Goal: Information Seeking & Learning: Learn about a topic

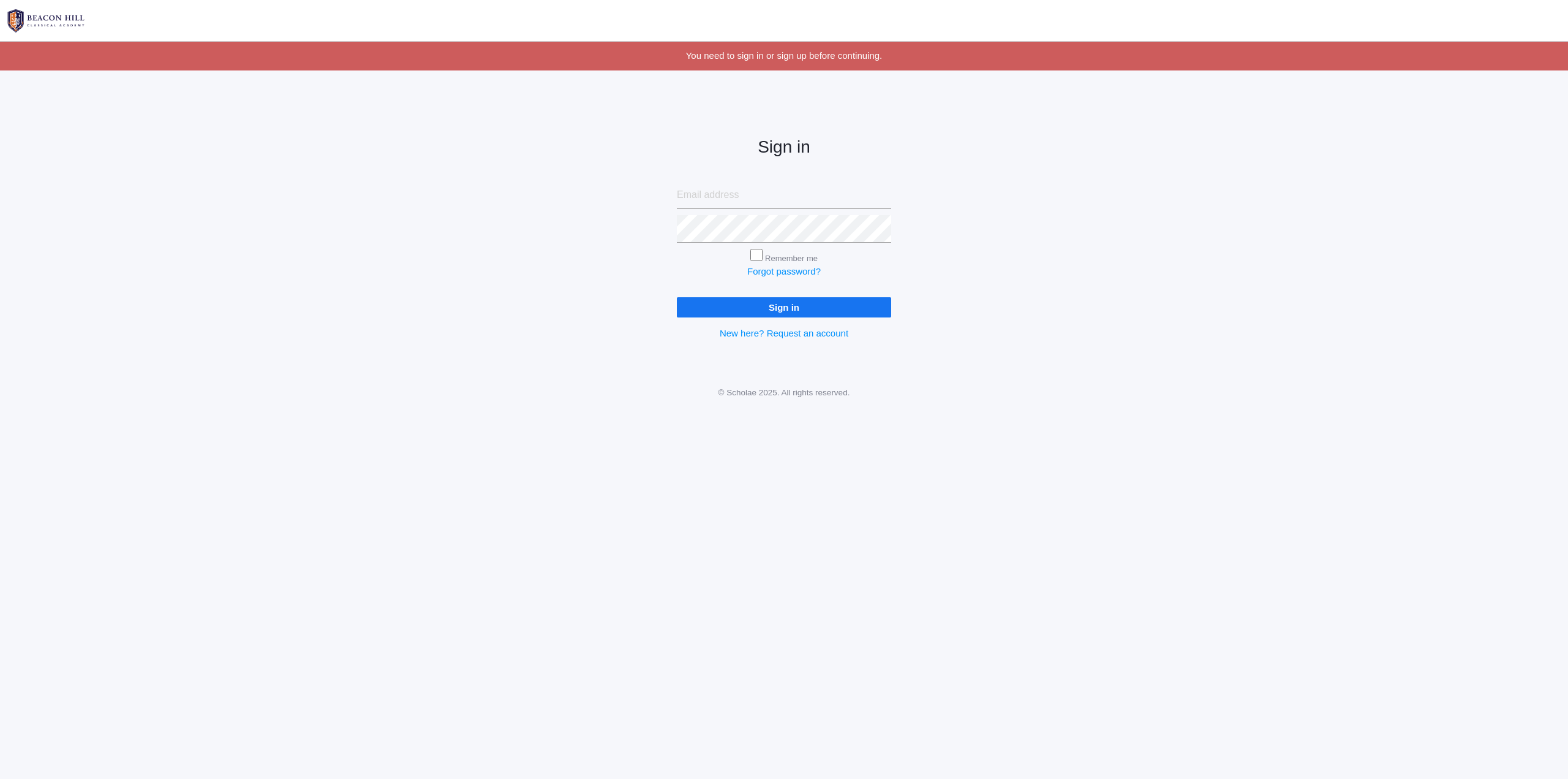
click at [713, 196] on input "email" at bounding box center [784, 195] width 215 height 28
type input "cole@westernsaw.com"
click at [677, 297] on input "Sign in" at bounding box center [784, 307] width 215 height 20
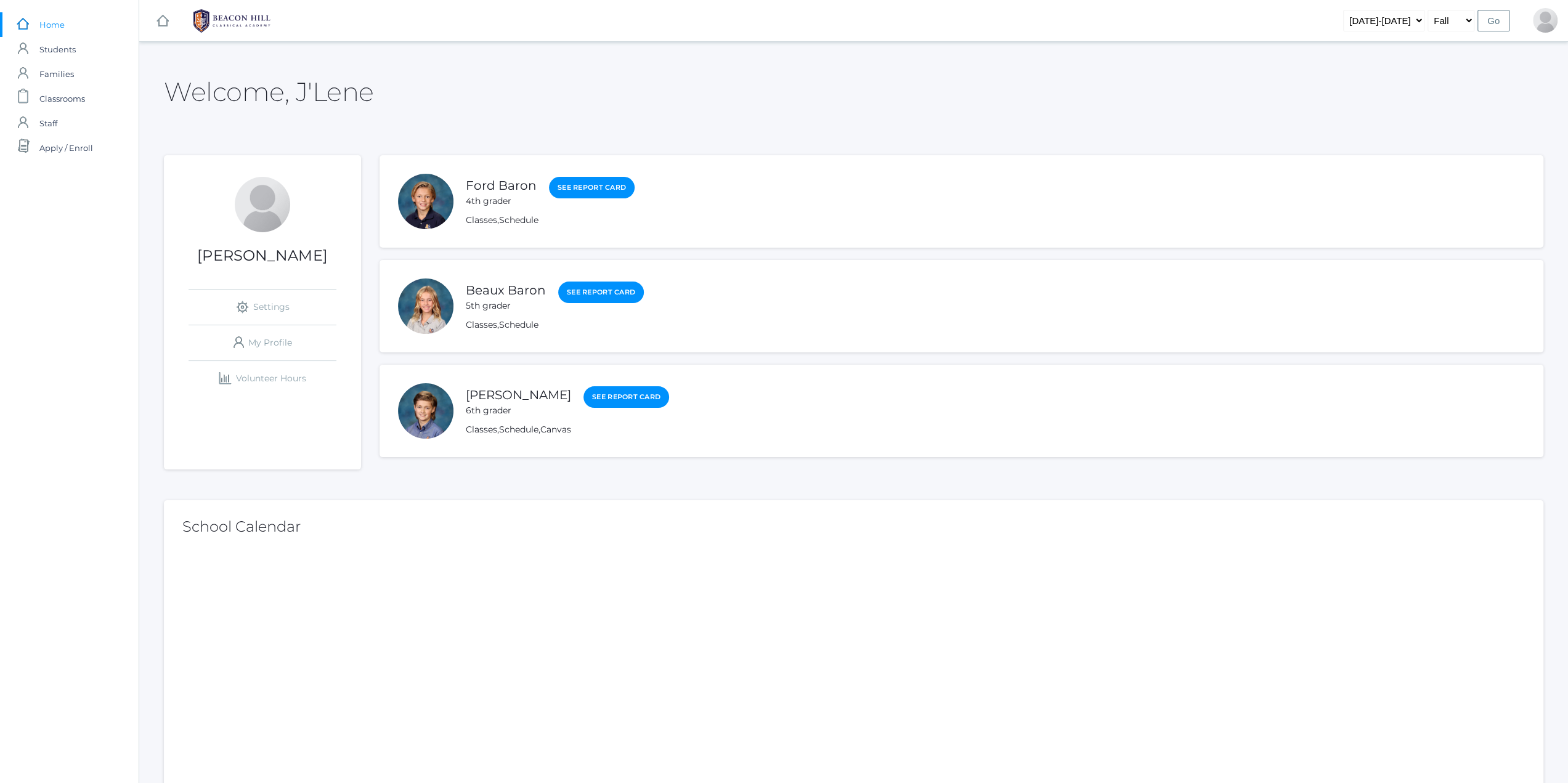
click at [610, 281] on div "Beaux Baron 5th grader See Report Card" at bounding box center [555, 297] width 178 height 31
click at [608, 290] on link "See Report Card" at bounding box center [601, 292] width 85 height 22
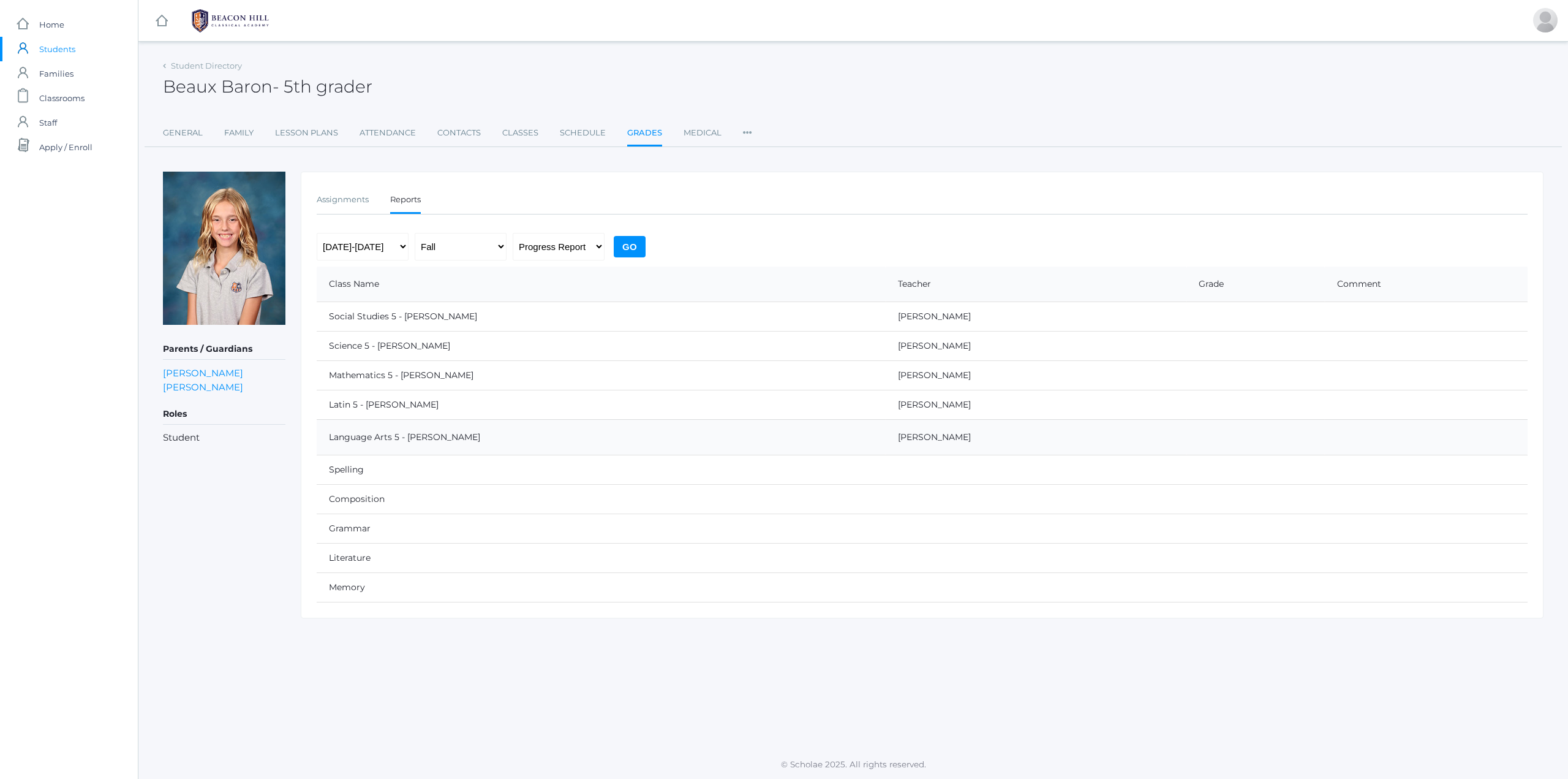
click at [630, 241] on input "Go" at bounding box center [629, 247] width 32 height 22
click at [639, 246] on input "Go" at bounding box center [629, 247] width 32 height 22
click at [643, 128] on link "Grades" at bounding box center [644, 134] width 35 height 27
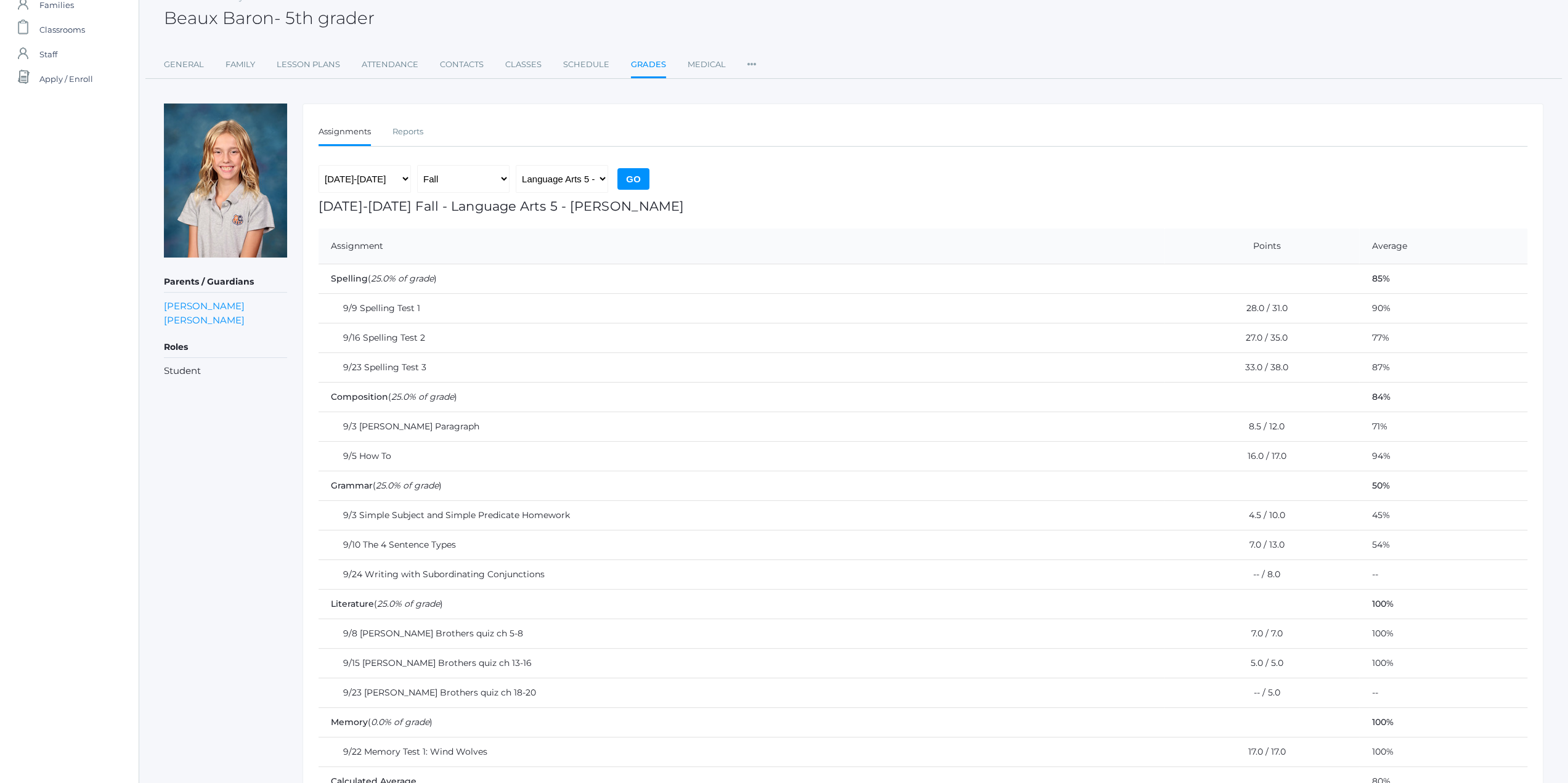
scroll to position [137, 0]
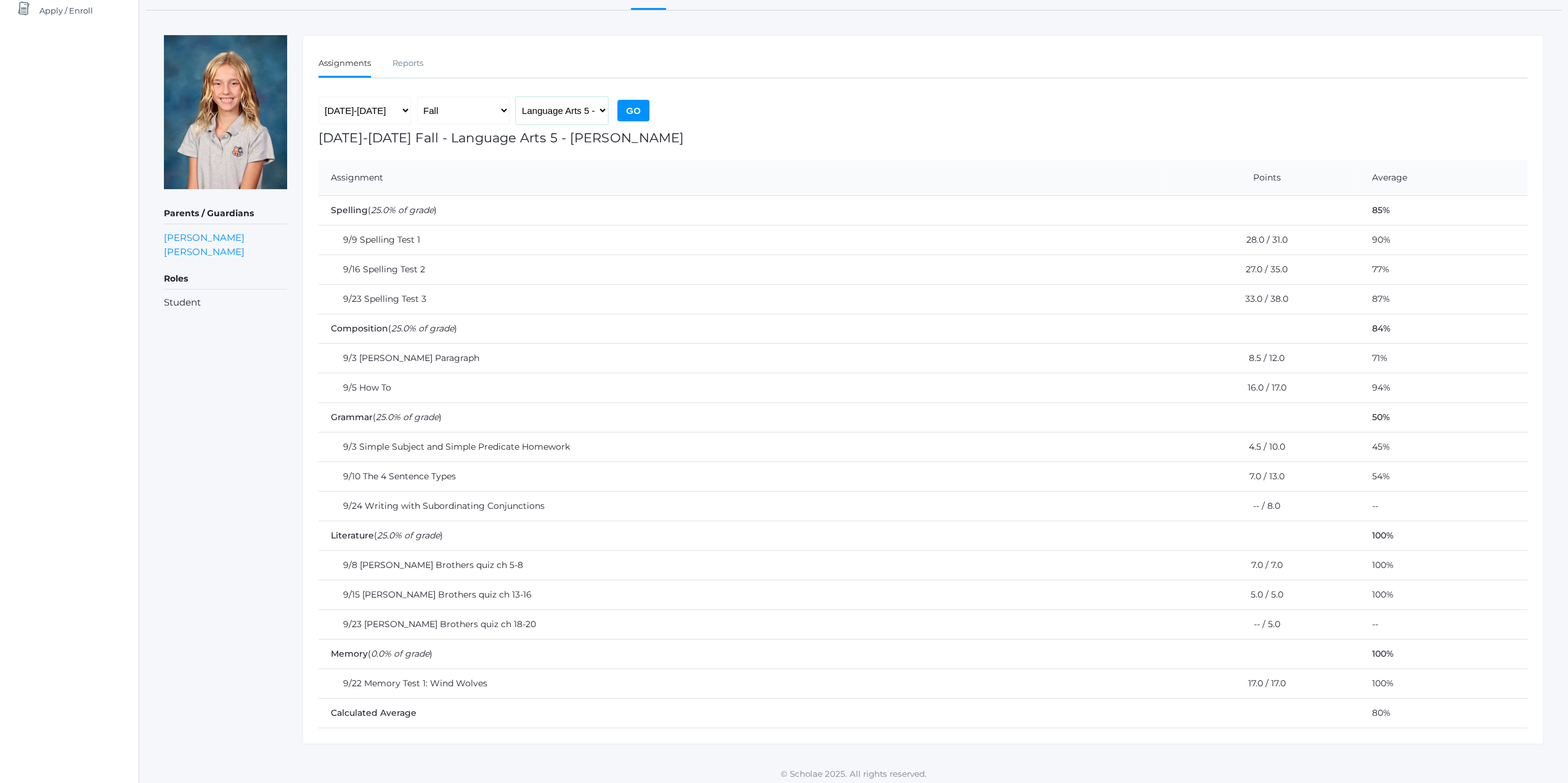
click at [600, 106] on select "Language Arts 5 - [PERSON_NAME] Latin 5 - [PERSON_NAME] Mathematics 5 - [PERSON…" at bounding box center [562, 111] width 92 height 28
select select "1964"
click at [516, 97] on select "Language Arts 5 - [PERSON_NAME] Latin 5 - [PERSON_NAME] Mathematics 5 - [PERSON…" at bounding box center [562, 111] width 92 height 28
click at [631, 104] on input "Go" at bounding box center [633, 111] width 32 height 22
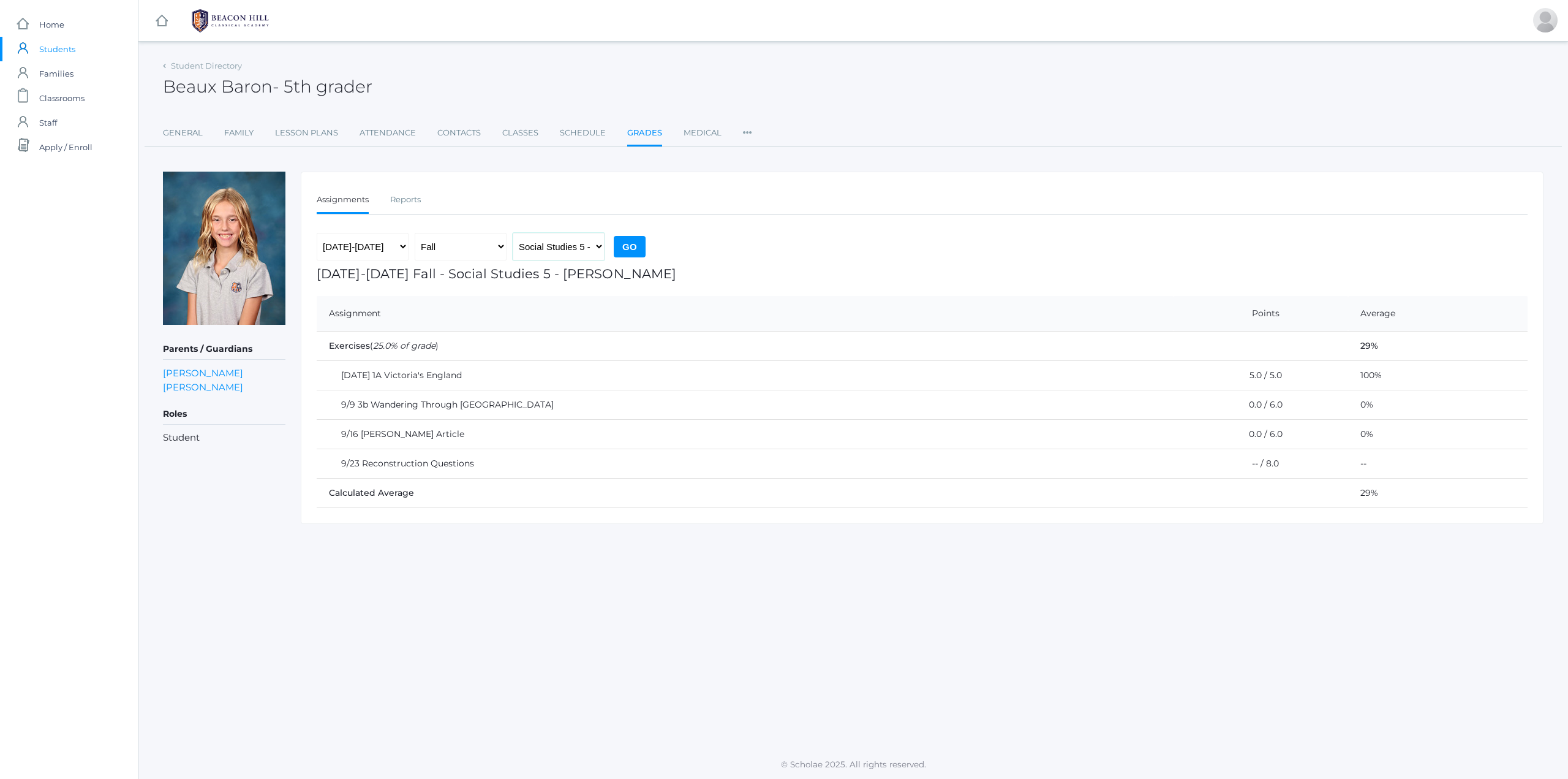
click at [592, 245] on select "Language Arts 5 - [PERSON_NAME] Latin 5 - [PERSON_NAME] Mathematics 5 - [PERSON…" at bounding box center [558, 247] width 92 height 28
select select "1992"
click at [513, 233] on select "Language Arts 5 - [PERSON_NAME] Latin 5 - [PERSON_NAME] Mathematics 5 - [PERSON…" at bounding box center [558, 247] width 92 height 28
click at [631, 252] on input "Go" at bounding box center [629, 247] width 32 height 22
click at [580, 248] on select "Language Arts 5 - [PERSON_NAME] Latin 5 - [PERSON_NAME] Mathematics 5 - [PERSON…" at bounding box center [558, 247] width 92 height 28
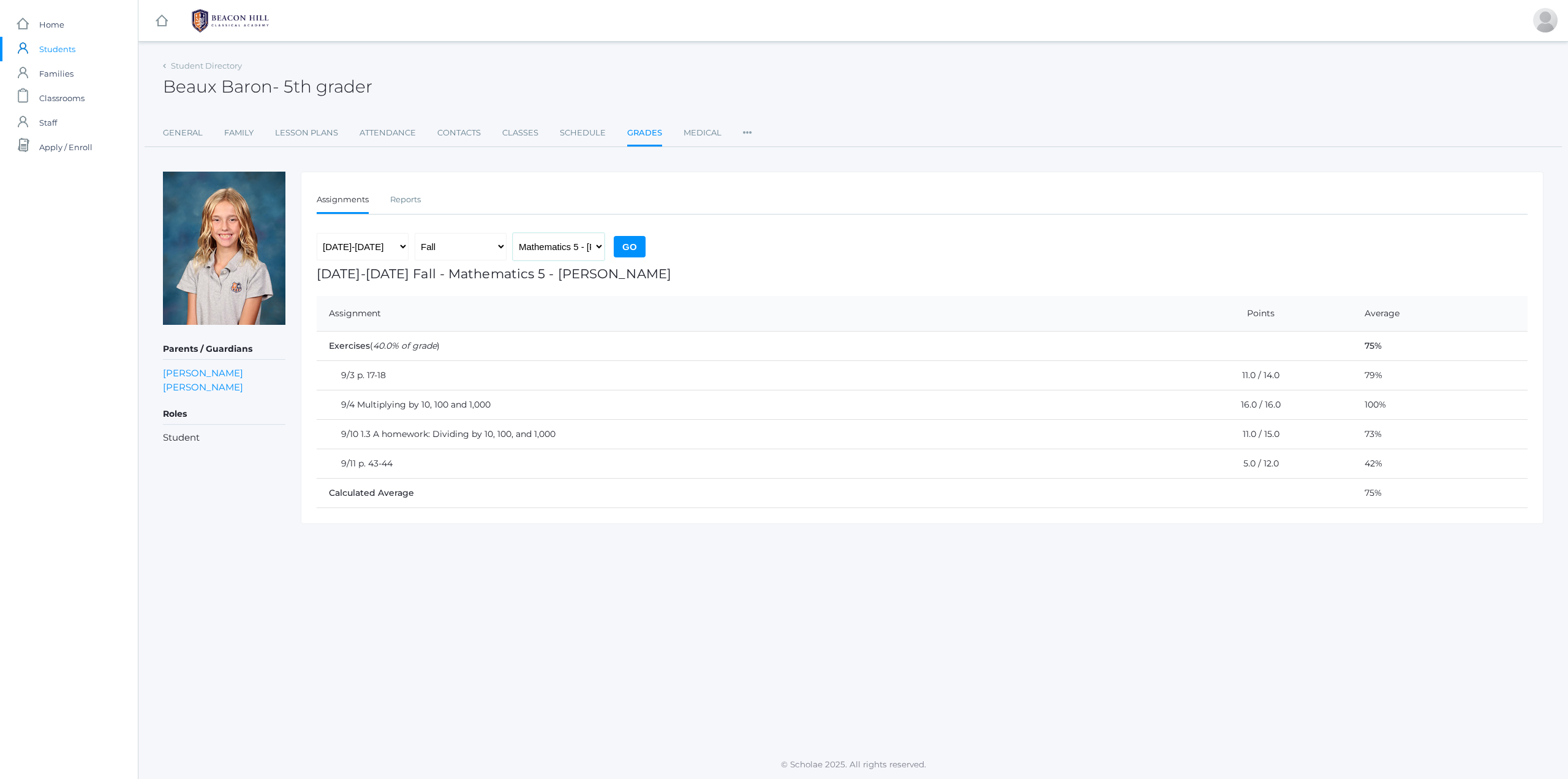
select select "1963"
click at [513, 233] on select "Language Arts 5 - [PERSON_NAME] Latin 5 - [PERSON_NAME] Mathematics 5 - [PERSON…" at bounding box center [558, 247] width 92 height 28
click at [579, 245] on select "Language Arts 5 - [PERSON_NAME] Latin 5 - [PERSON_NAME] Mathematics 5 - [PERSON…" at bounding box center [558, 247] width 92 height 28
click at [632, 236] on input "Go" at bounding box center [629, 247] width 32 height 22
click at [520, 245] on select "Language Arts 5 - [PERSON_NAME] Latin 5 - [PERSON_NAME] Mathematics 5 - [PERSON…" at bounding box center [558, 247] width 92 height 28
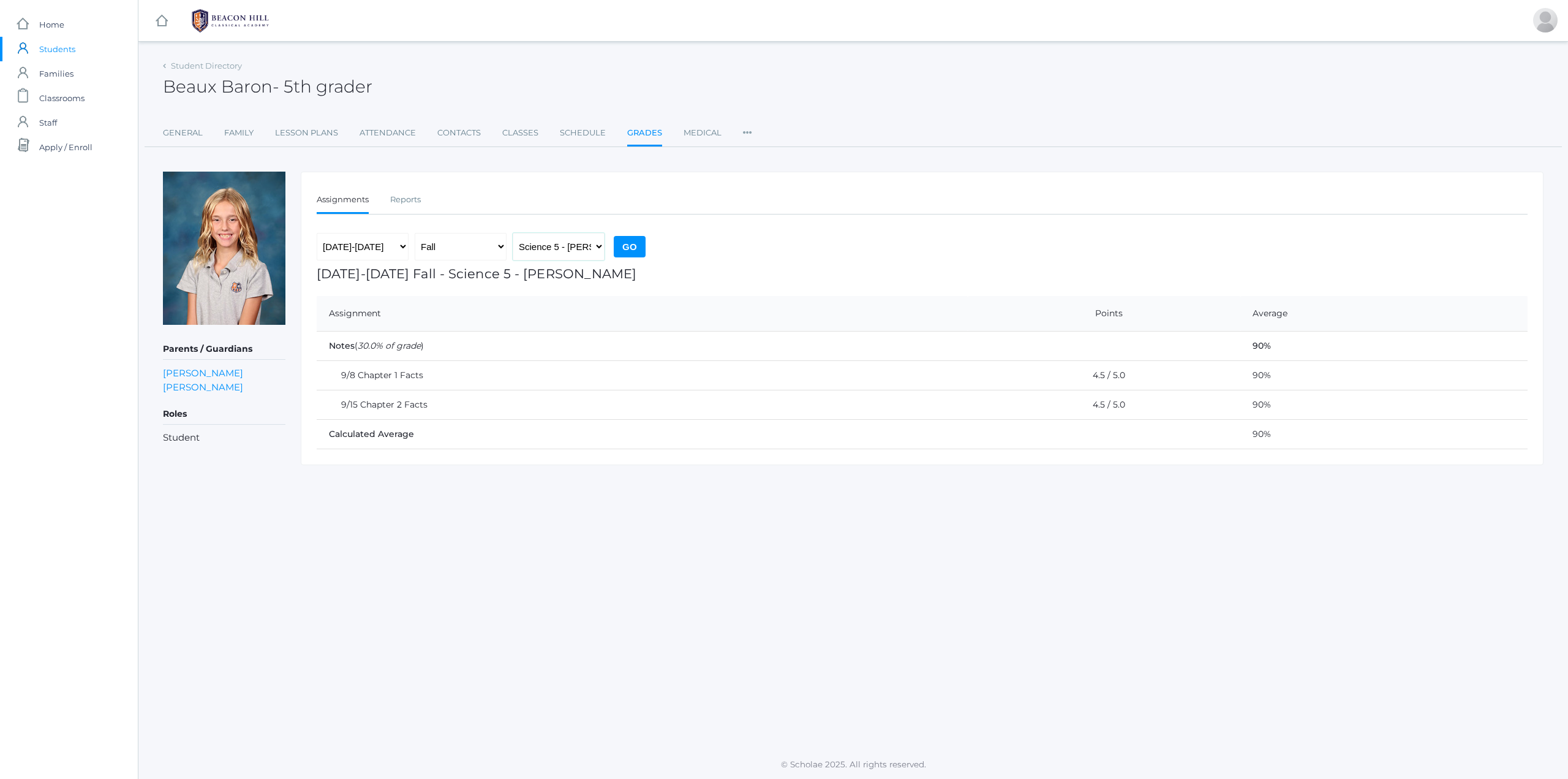
select select "2227"
click at [513, 233] on select "Language Arts 5 - Bence Latin 5 - Bence Mathematics 5 - Bence Science 5 - Bence…" at bounding box center [558, 247] width 92 height 28
click at [637, 250] on input "Go" at bounding box center [629, 247] width 32 height 22
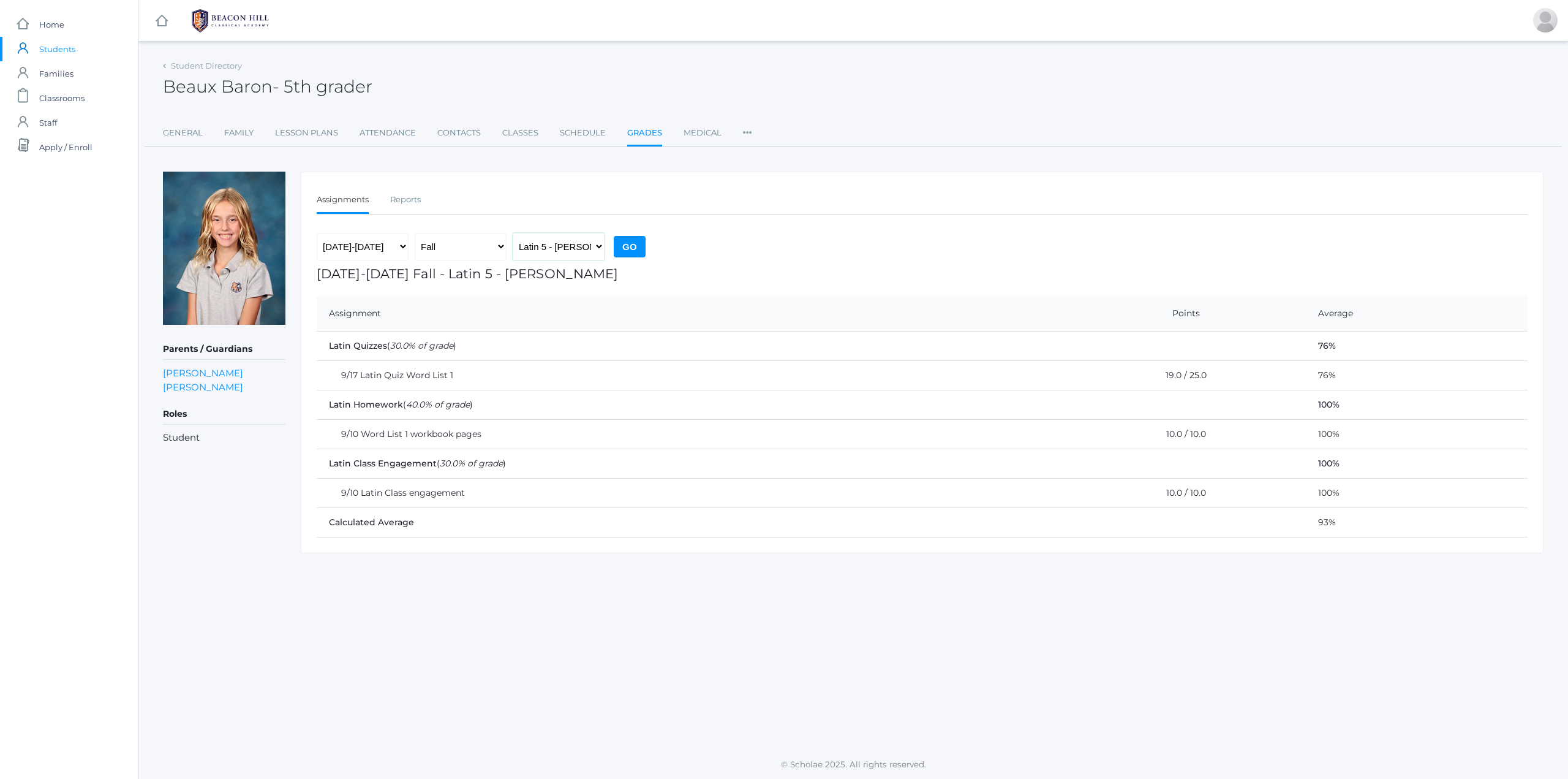
click at [592, 245] on select "Language Arts 5 - [PERSON_NAME] Latin 5 - [PERSON_NAME] Mathematics 5 - [PERSON…" at bounding box center [558, 247] width 92 height 28
select select "1968"
click at [513, 233] on select "Language Arts 5 - [PERSON_NAME] Latin 5 - [PERSON_NAME] Mathematics 5 - [PERSON…" at bounding box center [558, 247] width 92 height 28
click at [628, 245] on input "Go" at bounding box center [629, 247] width 32 height 22
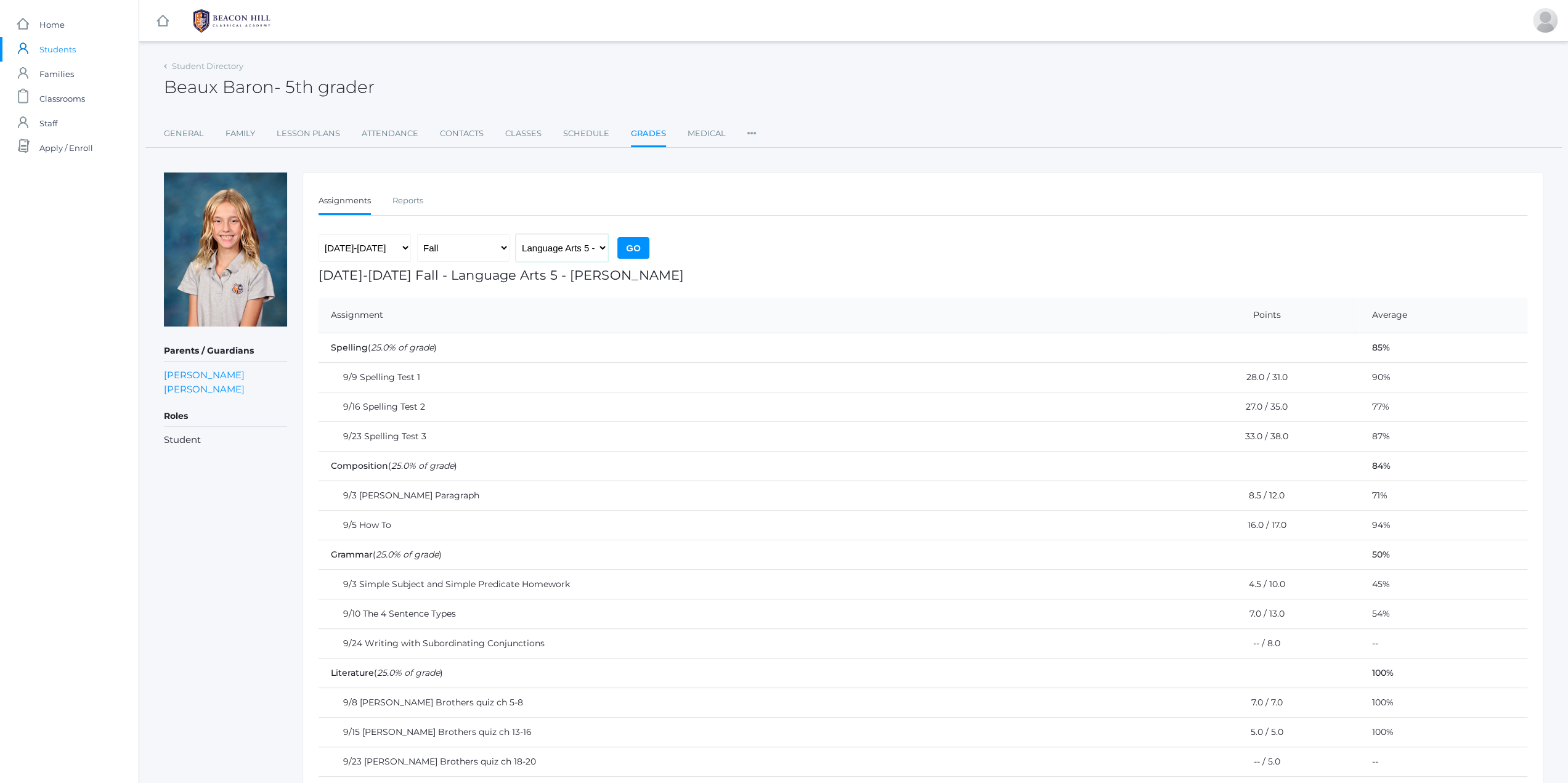
click at [592, 246] on select "Language Arts 5 - [PERSON_NAME] Latin 5 - [PERSON_NAME] Mathematics 5 - [PERSON…" at bounding box center [562, 248] width 92 height 28
select select "1964"
click at [516, 234] on select "Language Arts 5 - [PERSON_NAME] Latin 5 - [PERSON_NAME] Mathematics 5 - [PERSON…" at bounding box center [562, 248] width 92 height 28
click at [631, 246] on input "Go" at bounding box center [633, 248] width 32 height 22
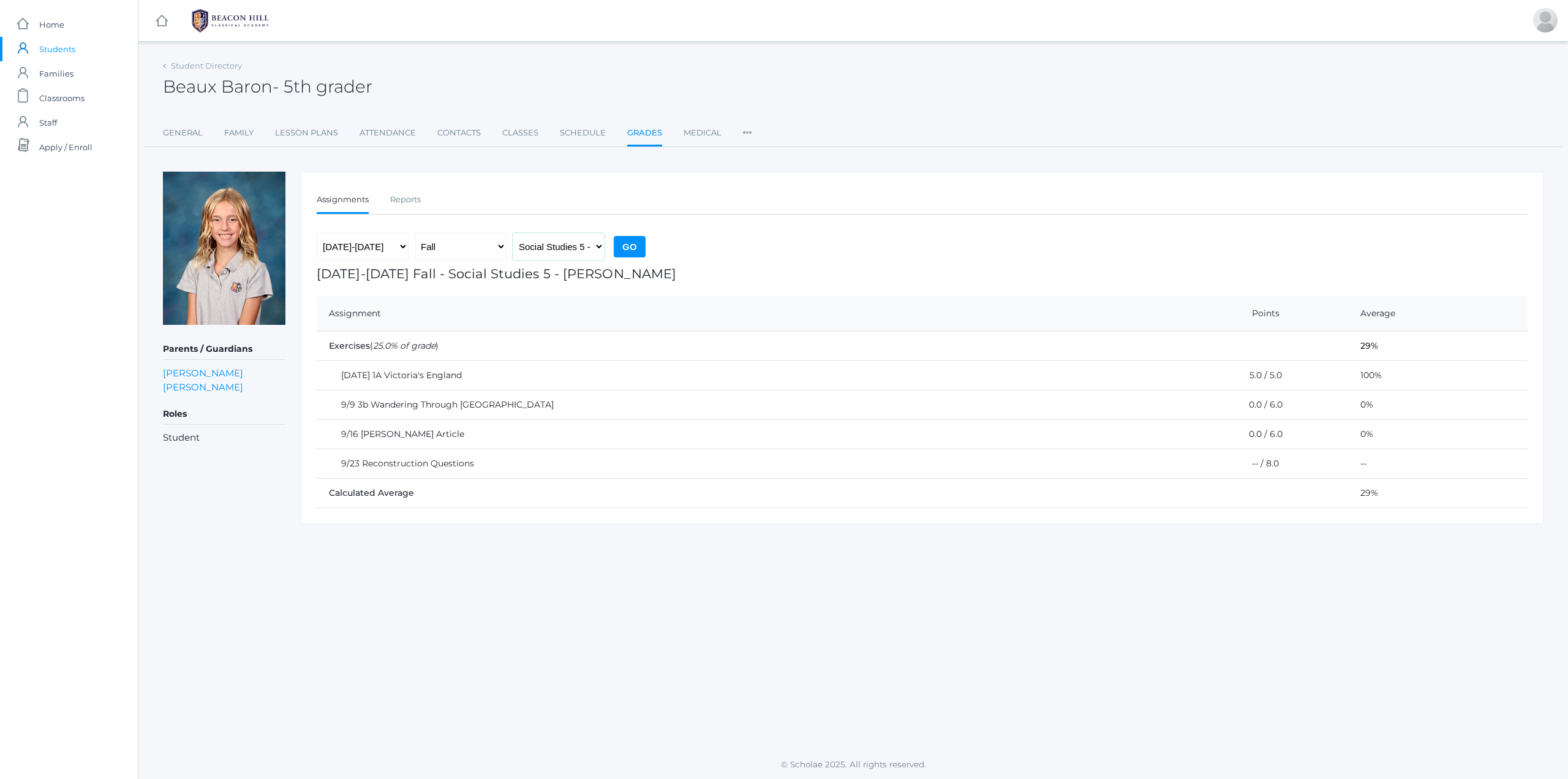
click at [593, 247] on select "Language Arts 5 - [PERSON_NAME] Latin 5 - [PERSON_NAME] Mathematics 5 - [PERSON…" at bounding box center [558, 247] width 92 height 28
select select "1963"
click at [513, 233] on select "Language Arts 5 - [PERSON_NAME] Latin 5 - [PERSON_NAME] Mathematics 5 - [PERSON…" at bounding box center [558, 247] width 92 height 28
click at [635, 245] on input "Go" at bounding box center [629, 247] width 32 height 22
click at [583, 247] on select "Language Arts 5 - [PERSON_NAME] Latin 5 - [PERSON_NAME] Mathematics 5 - [PERSON…" at bounding box center [558, 247] width 92 height 28
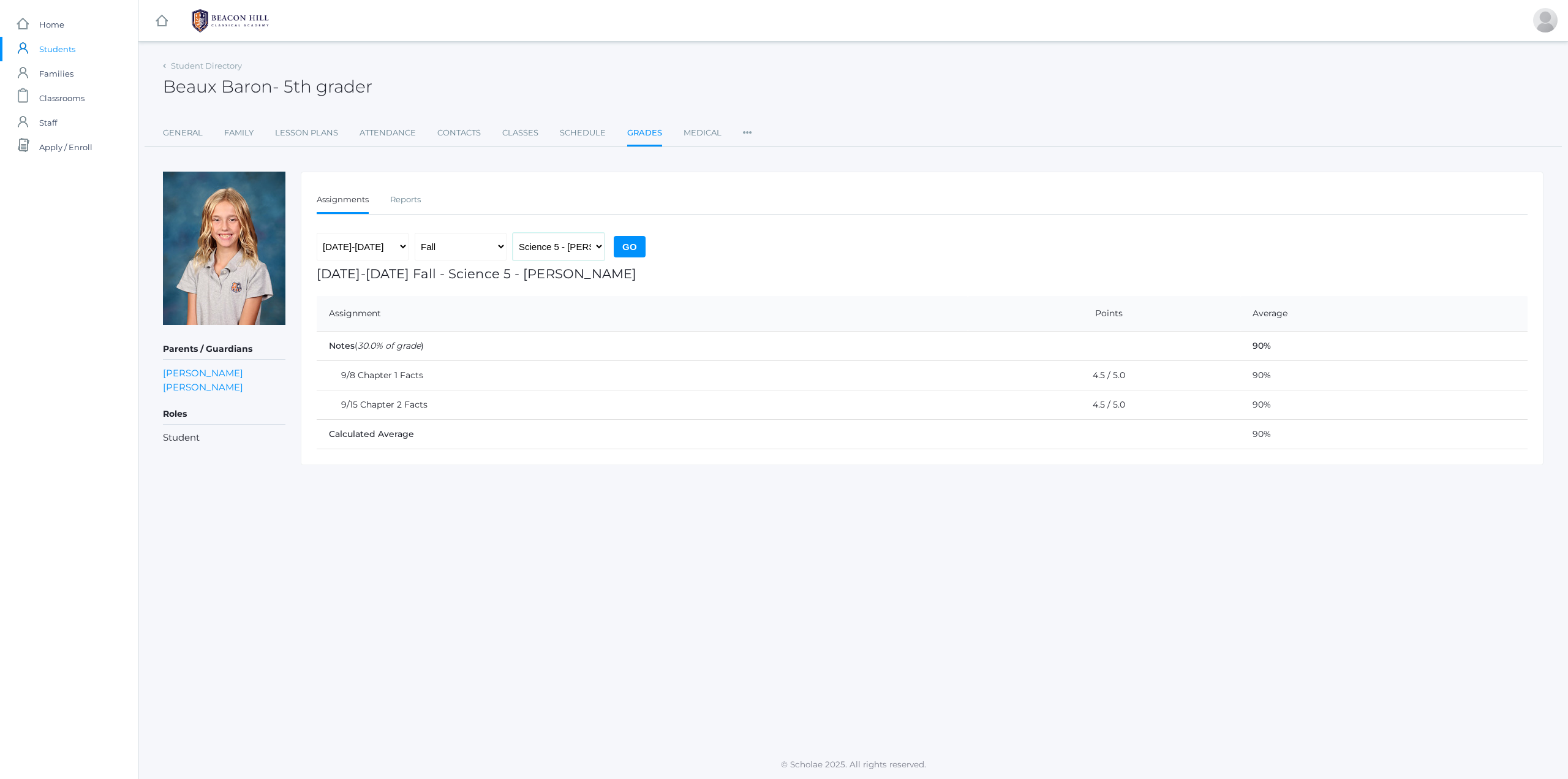
select select "2227"
click at [513, 233] on select "Language Arts 5 - [PERSON_NAME] Latin 5 - [PERSON_NAME] Mathematics 5 - [PERSON…" at bounding box center [558, 247] width 92 height 28
click at [618, 248] on input "Go" at bounding box center [629, 247] width 32 height 22
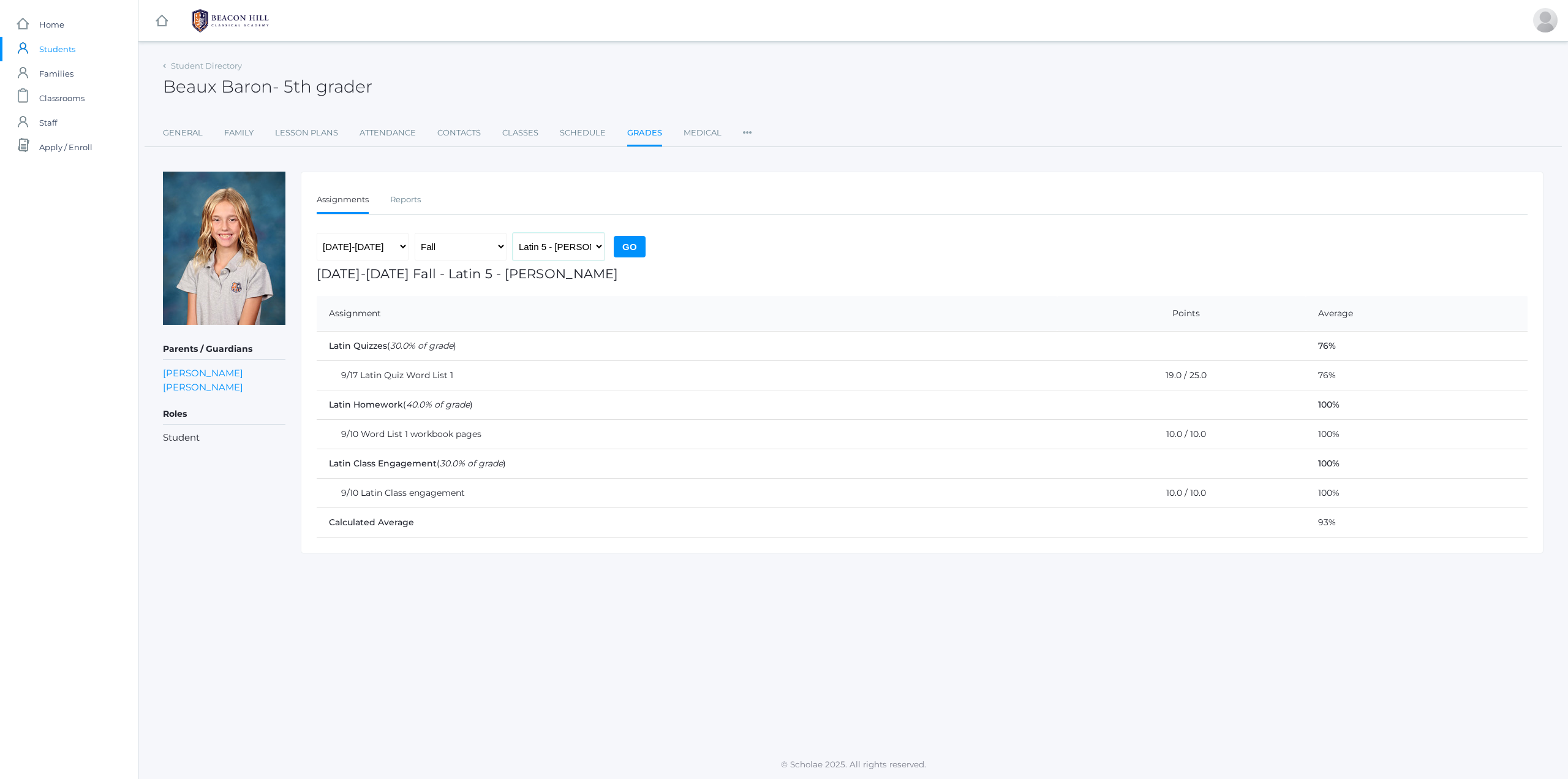
click at [570, 251] on select "Language Arts 5 - [PERSON_NAME] Latin 5 - [PERSON_NAME] Mathematics 5 - [PERSON…" at bounding box center [558, 247] width 92 height 28
click at [226, 128] on link "Family" at bounding box center [238, 133] width 29 height 24
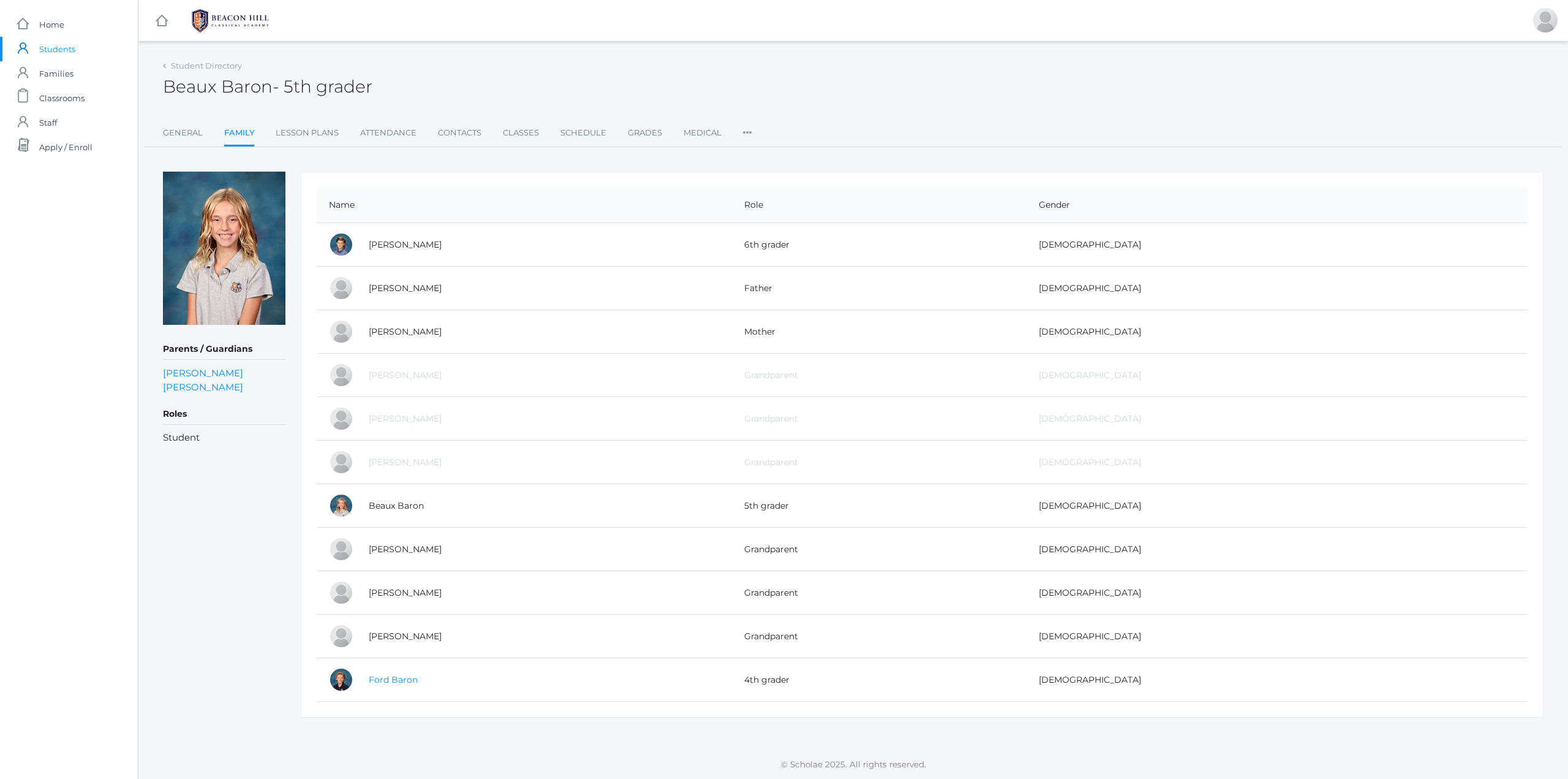
click at [395, 677] on link "Ford Baron" at bounding box center [393, 680] width 49 height 11
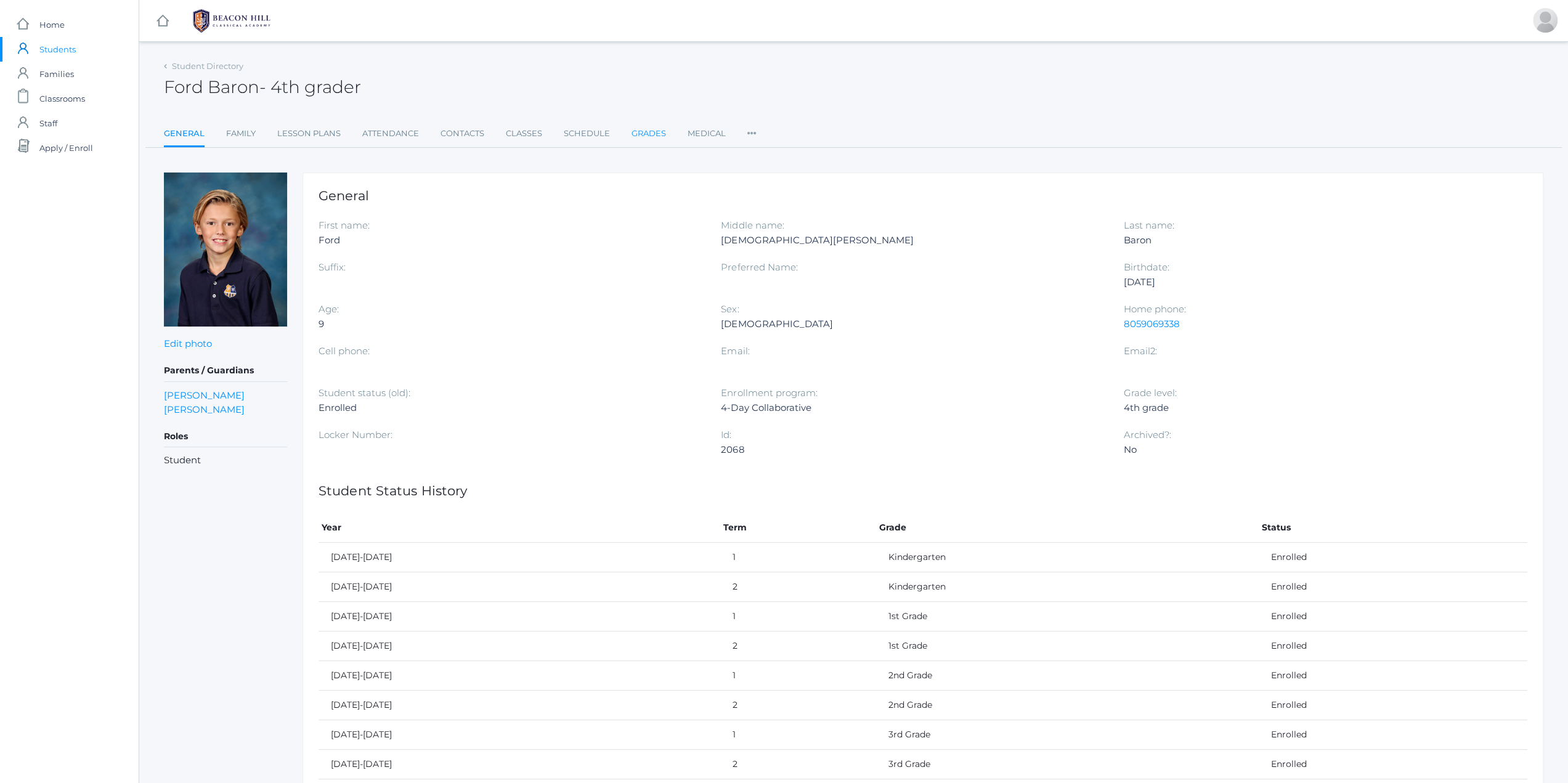
click at [652, 130] on link "Grades" at bounding box center [648, 134] width 34 height 25
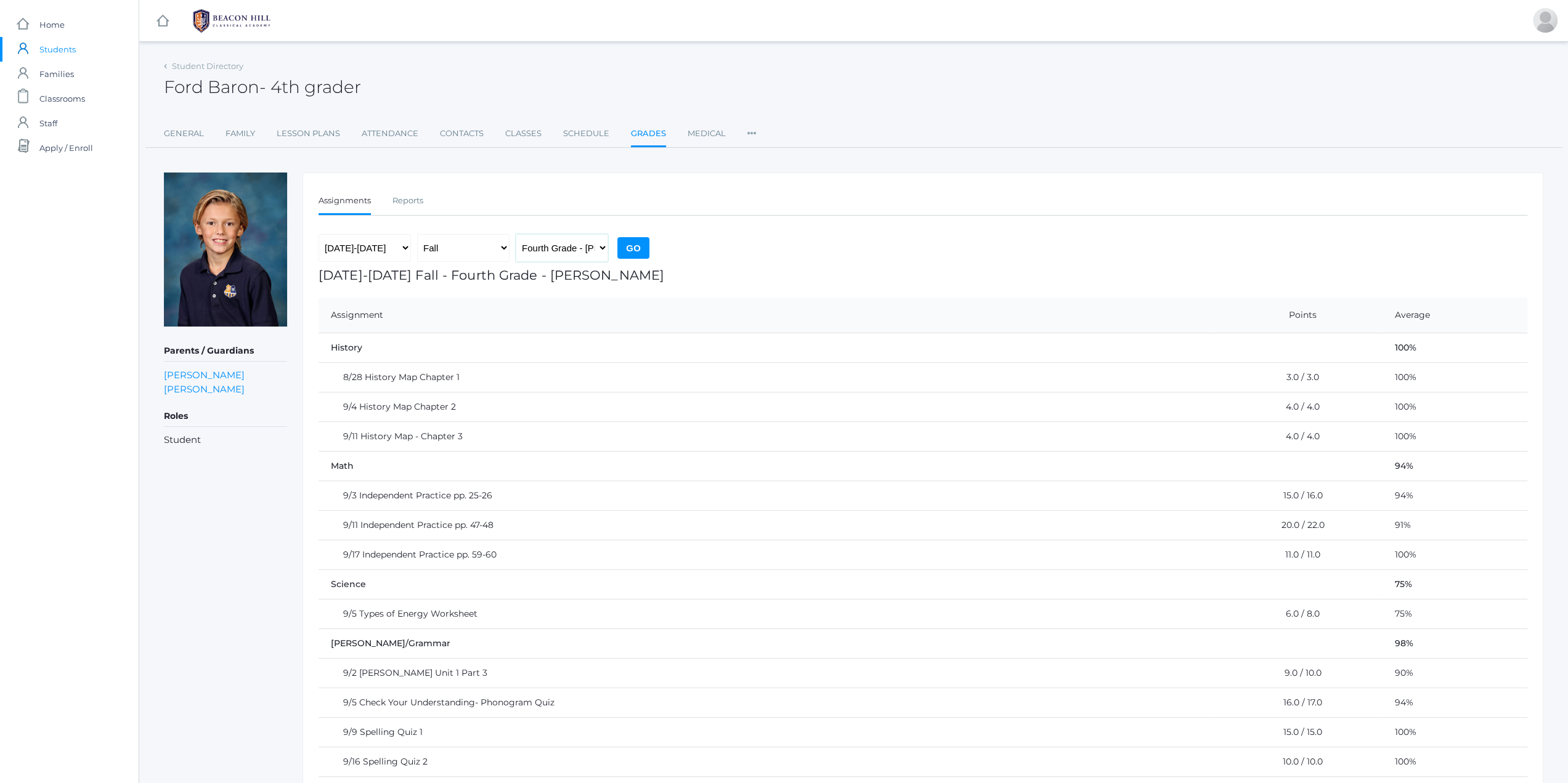
click at [580, 247] on select "Fourth Grade - [PERSON_NAME]" at bounding box center [562, 248] width 92 height 28
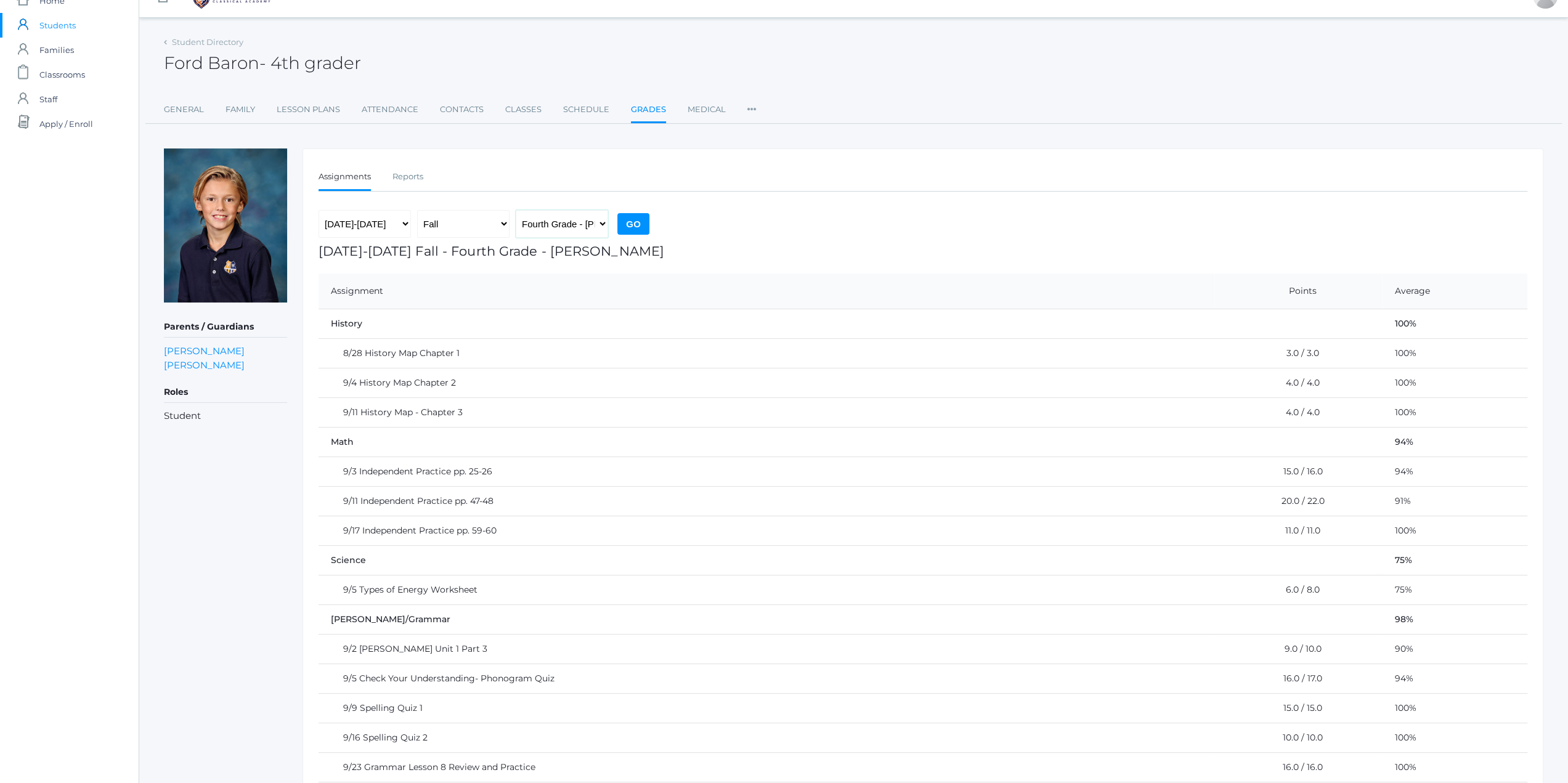
scroll to position [9, 0]
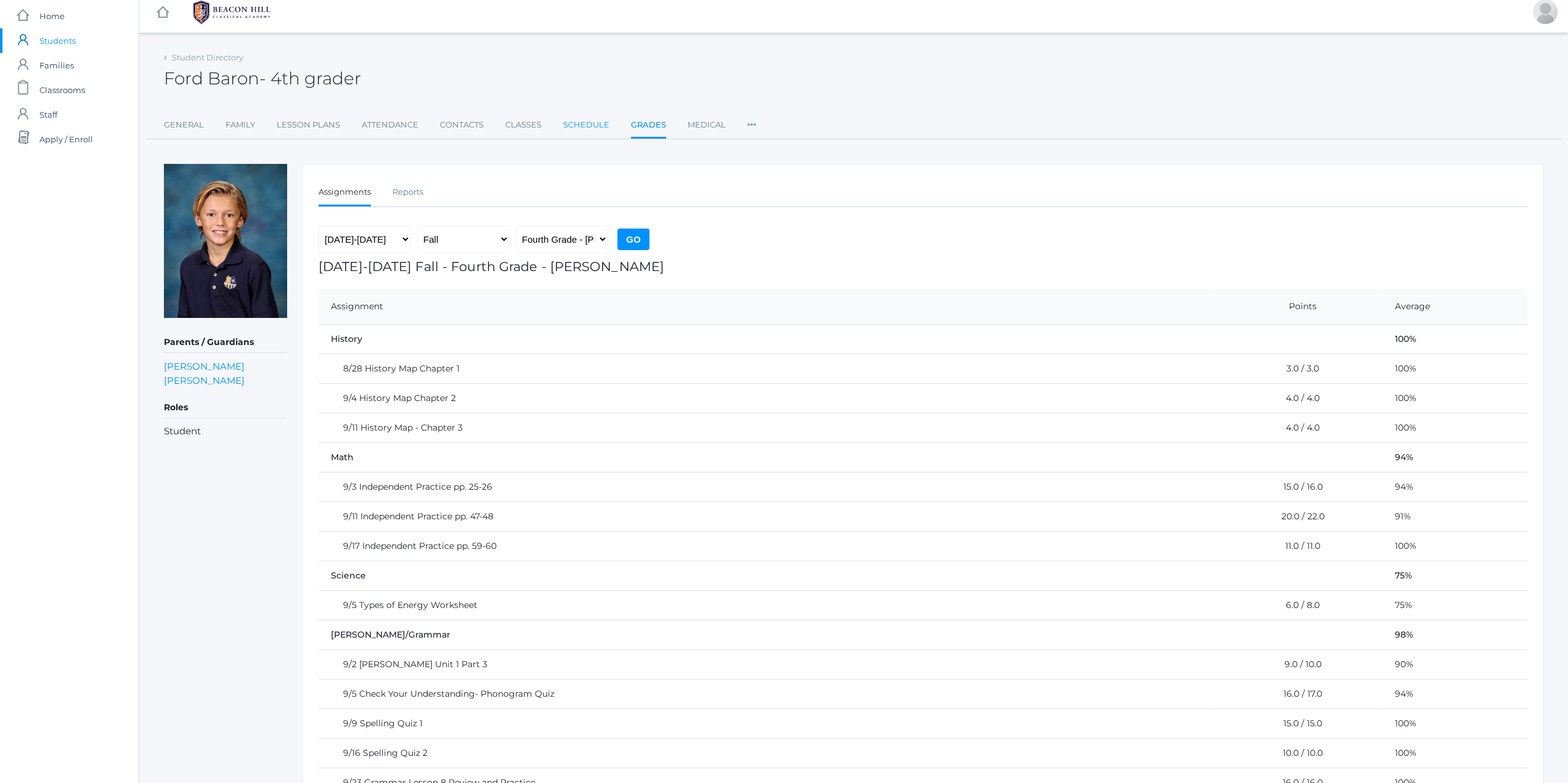
click at [586, 122] on link "Schedule" at bounding box center [586, 125] width 46 height 25
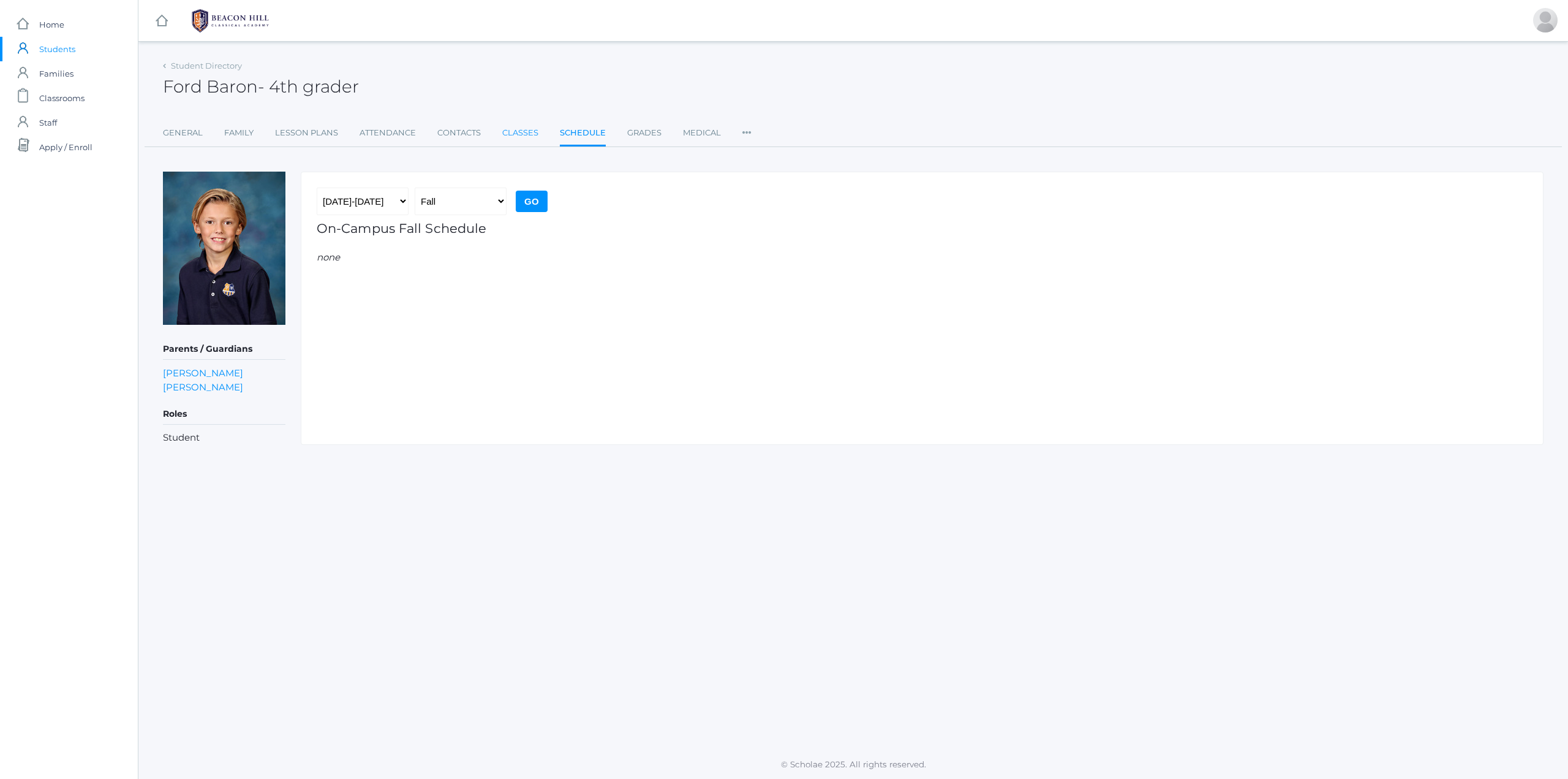
click at [523, 131] on link "Classes" at bounding box center [520, 133] width 36 height 24
click at [450, 141] on link "Contacts" at bounding box center [459, 133] width 43 height 24
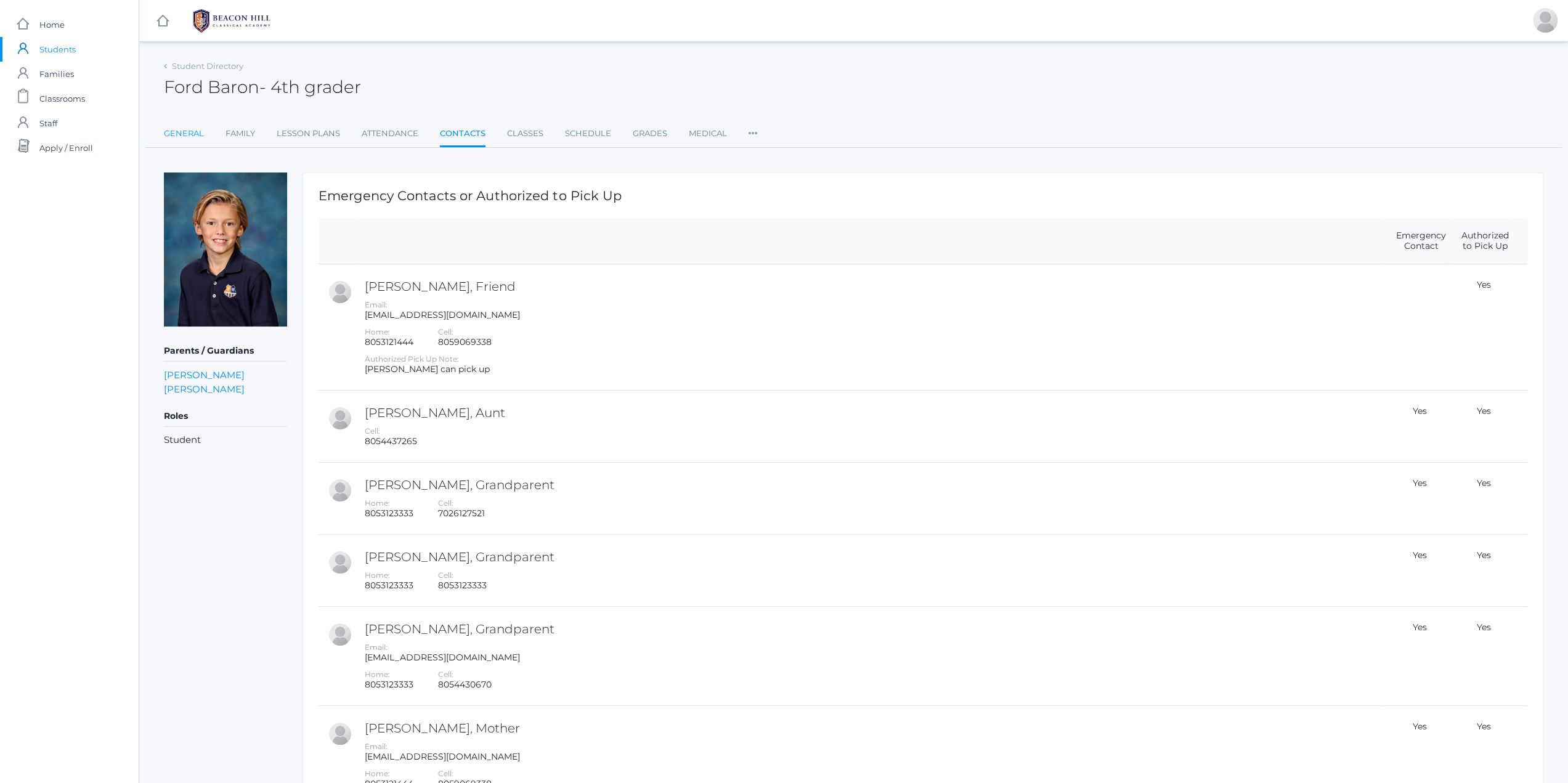
click at [195, 131] on link "General" at bounding box center [184, 134] width 40 height 25
